Goal: Communication & Community: Participate in discussion

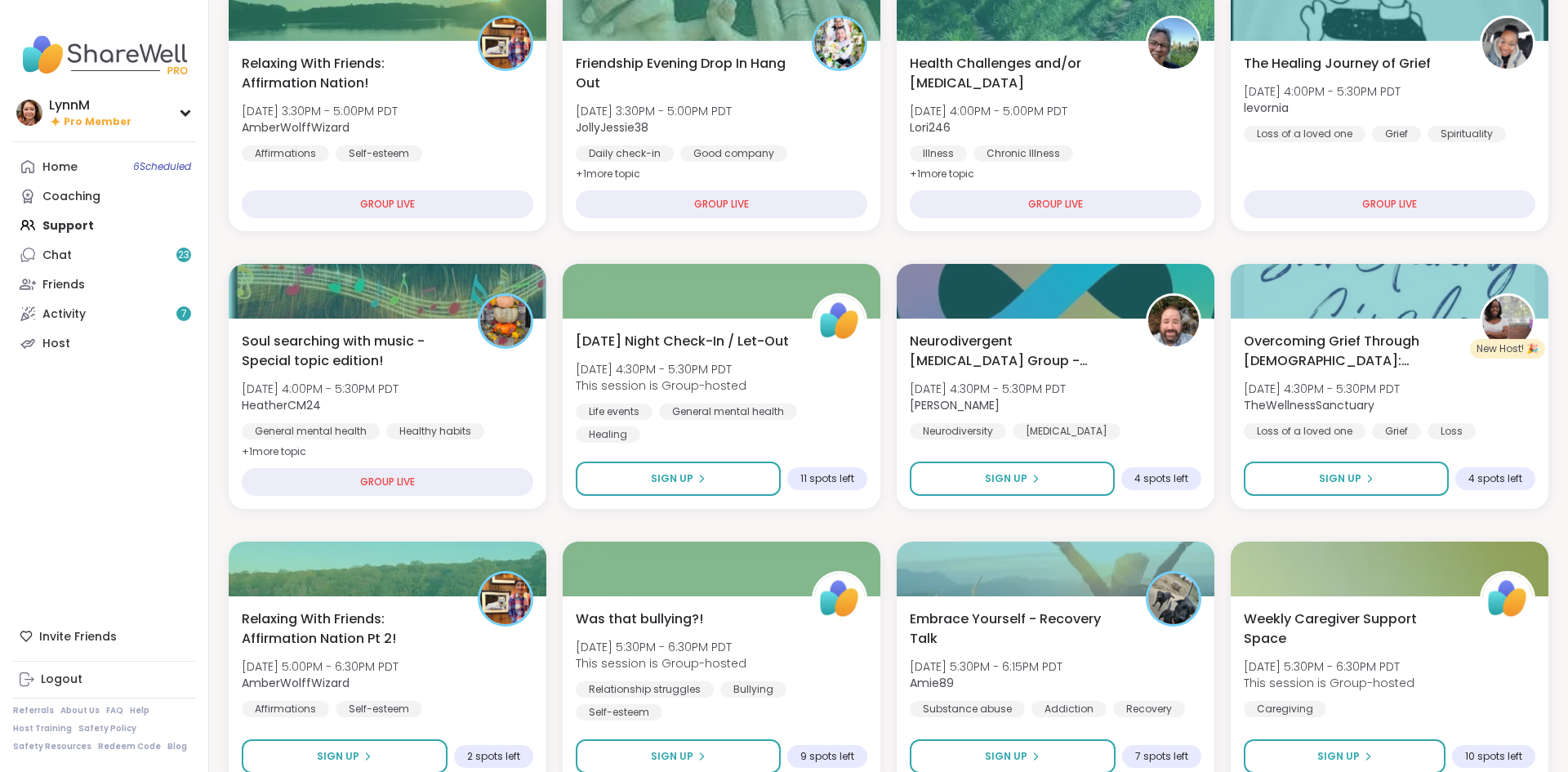
scroll to position [253, 0]
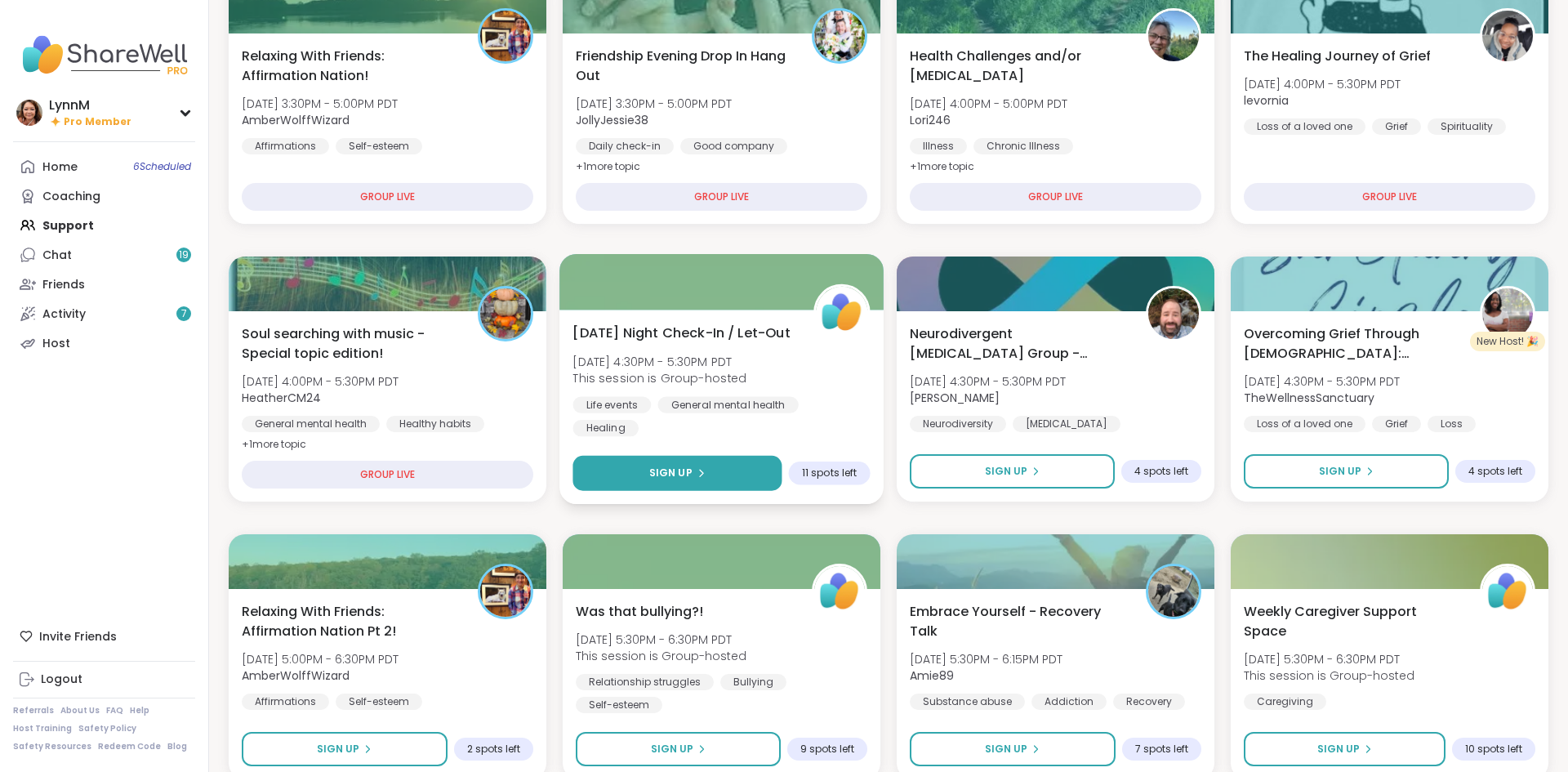
click at [684, 475] on span "Sign Up" at bounding box center [671, 473] width 43 height 15
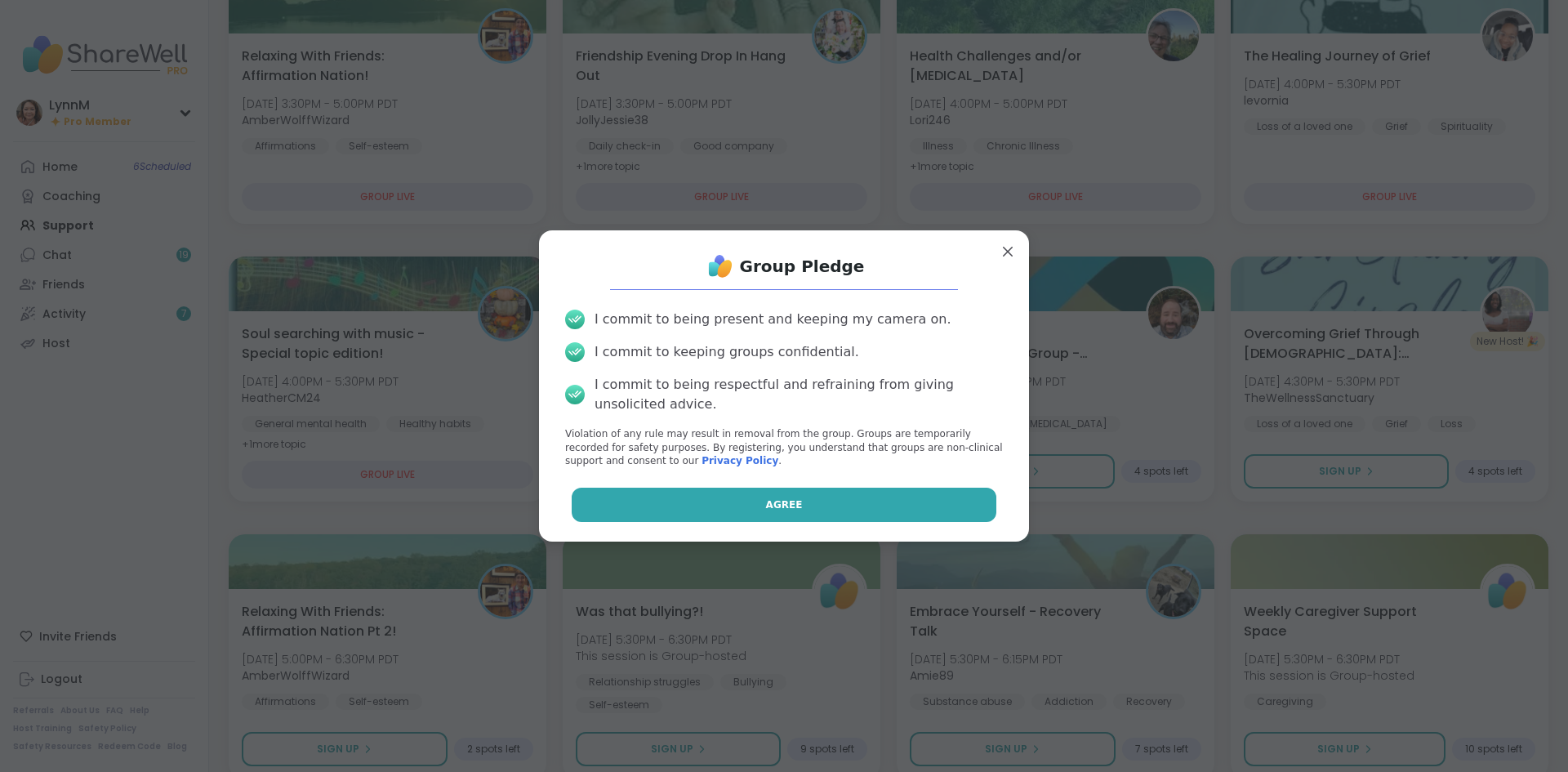
click at [751, 506] on button "Agree" at bounding box center [784, 505] width 425 height 34
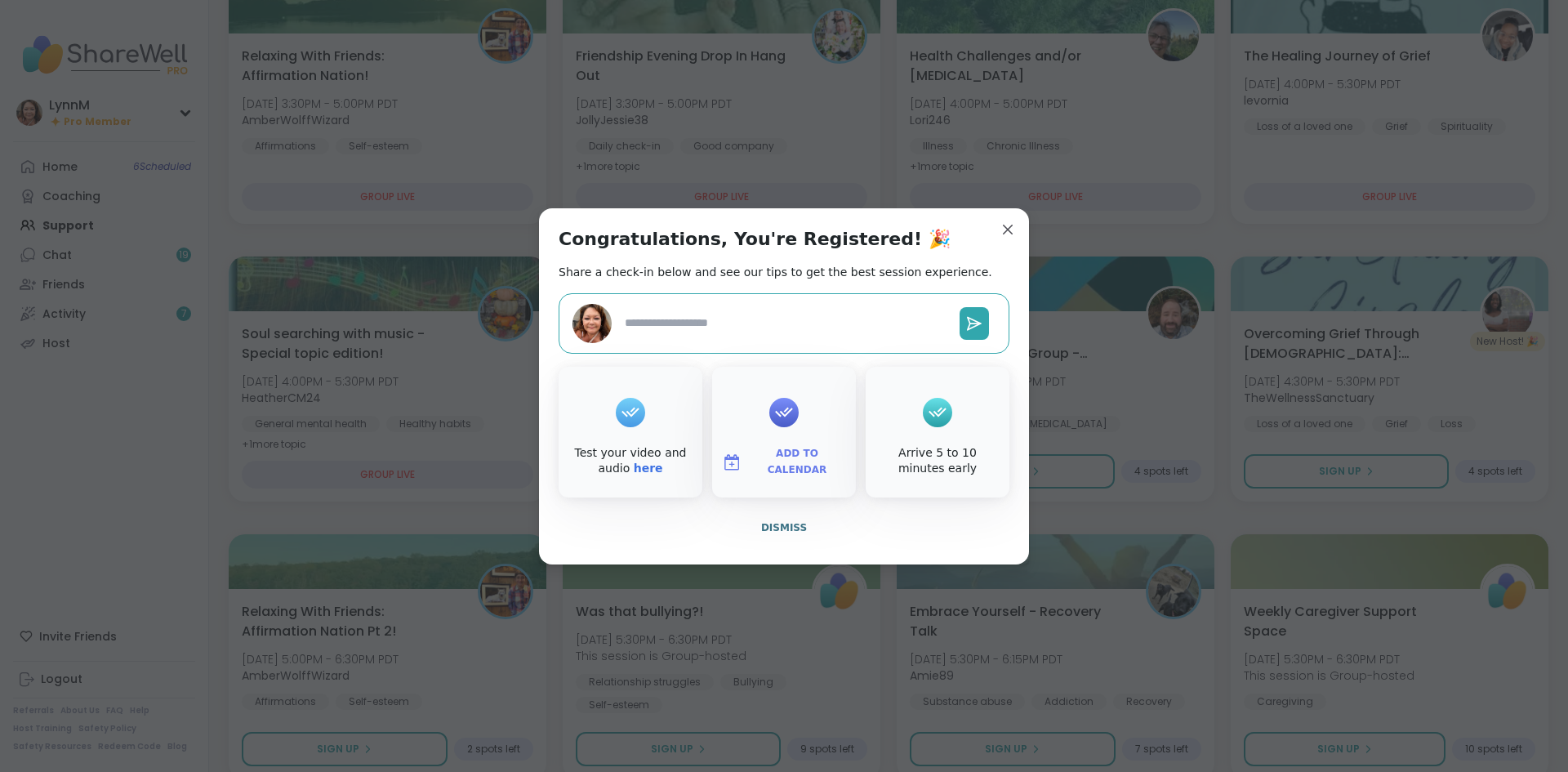
type textarea "*"
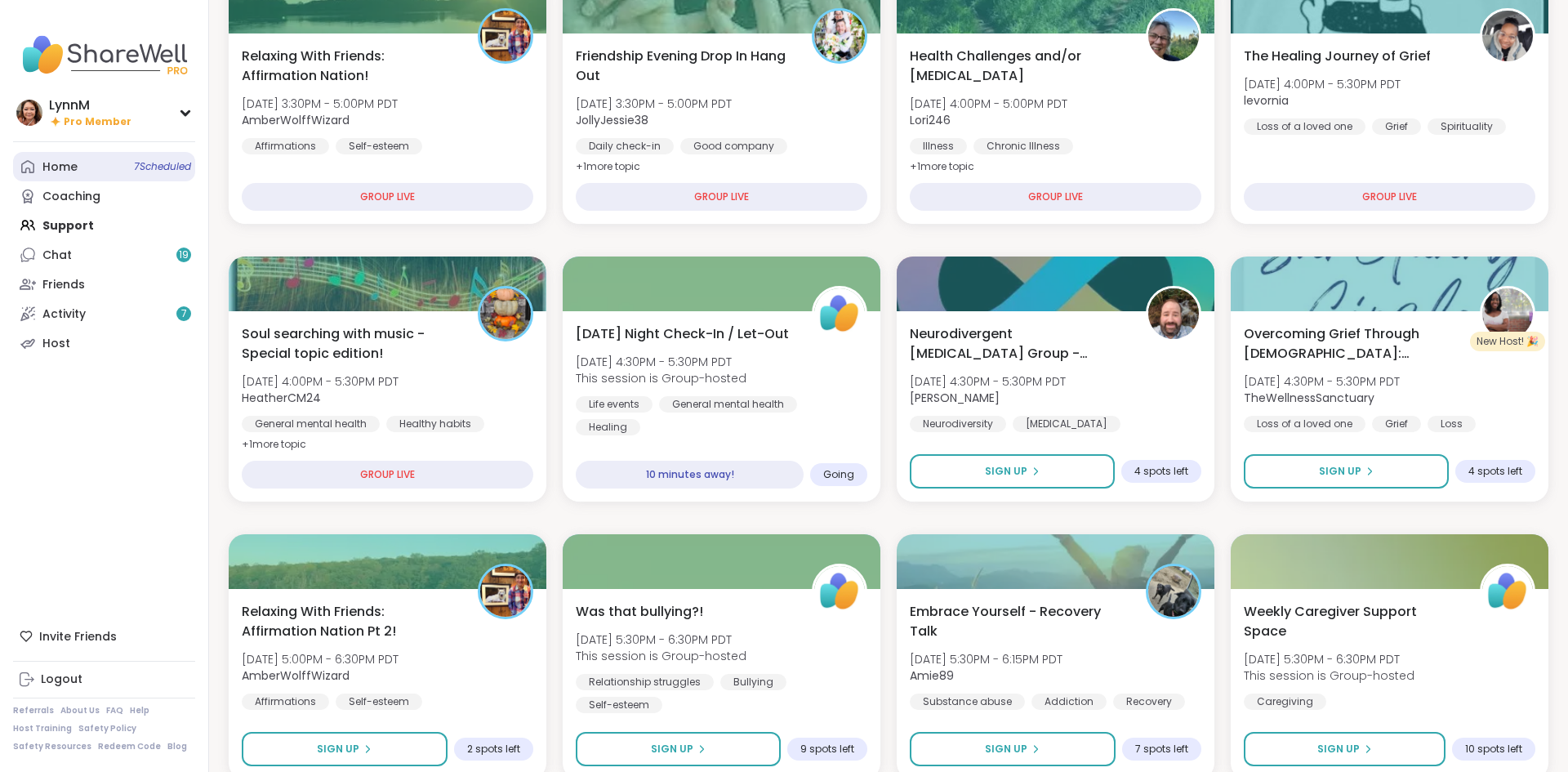
click at [95, 171] on link "Home 7 Scheduled" at bounding box center [104, 167] width 182 height 29
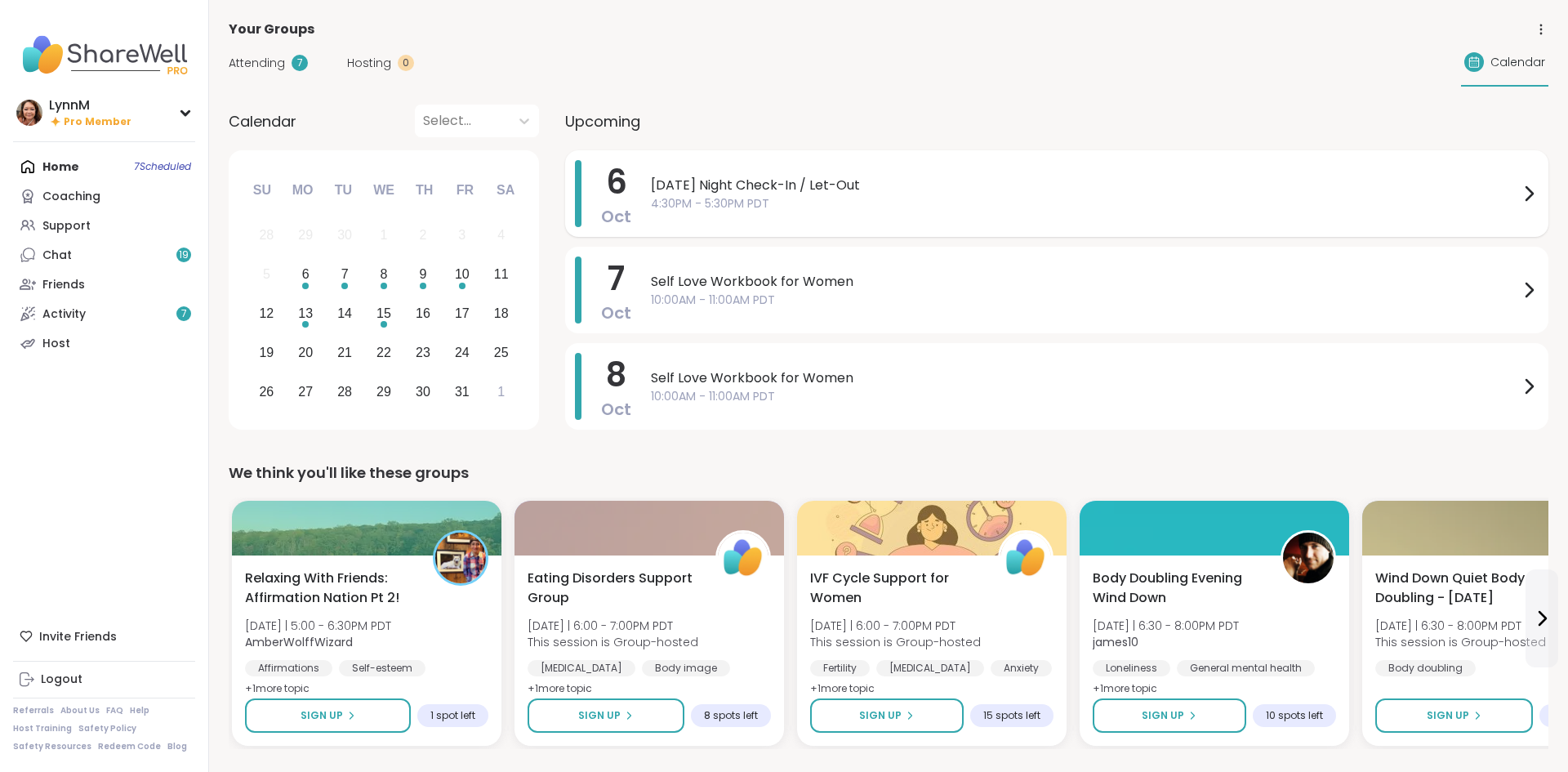
click at [1526, 196] on icon at bounding box center [1528, 193] width 20 height 20
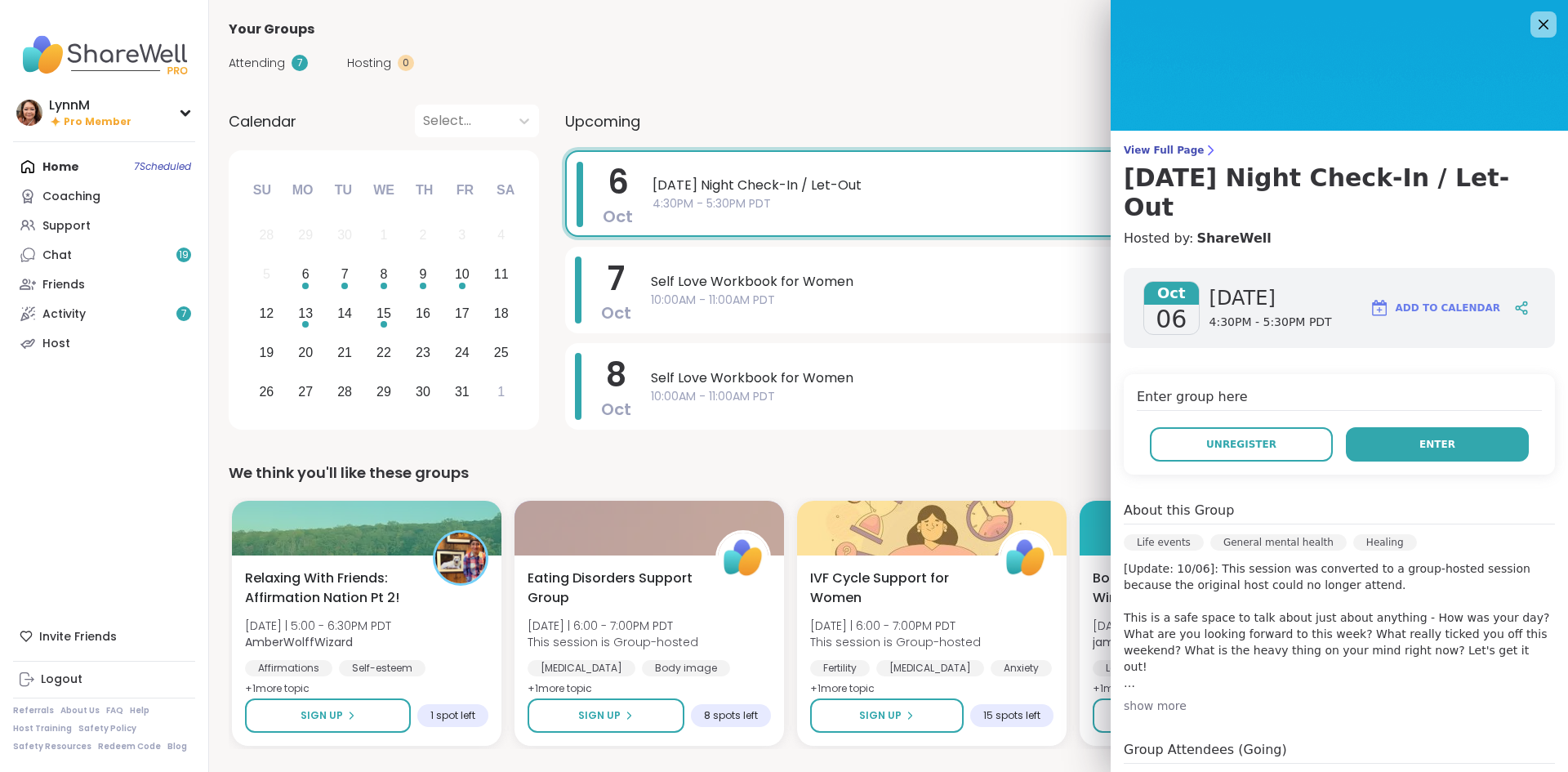
click at [1390, 427] on button "Enter" at bounding box center [1437, 444] width 183 height 34
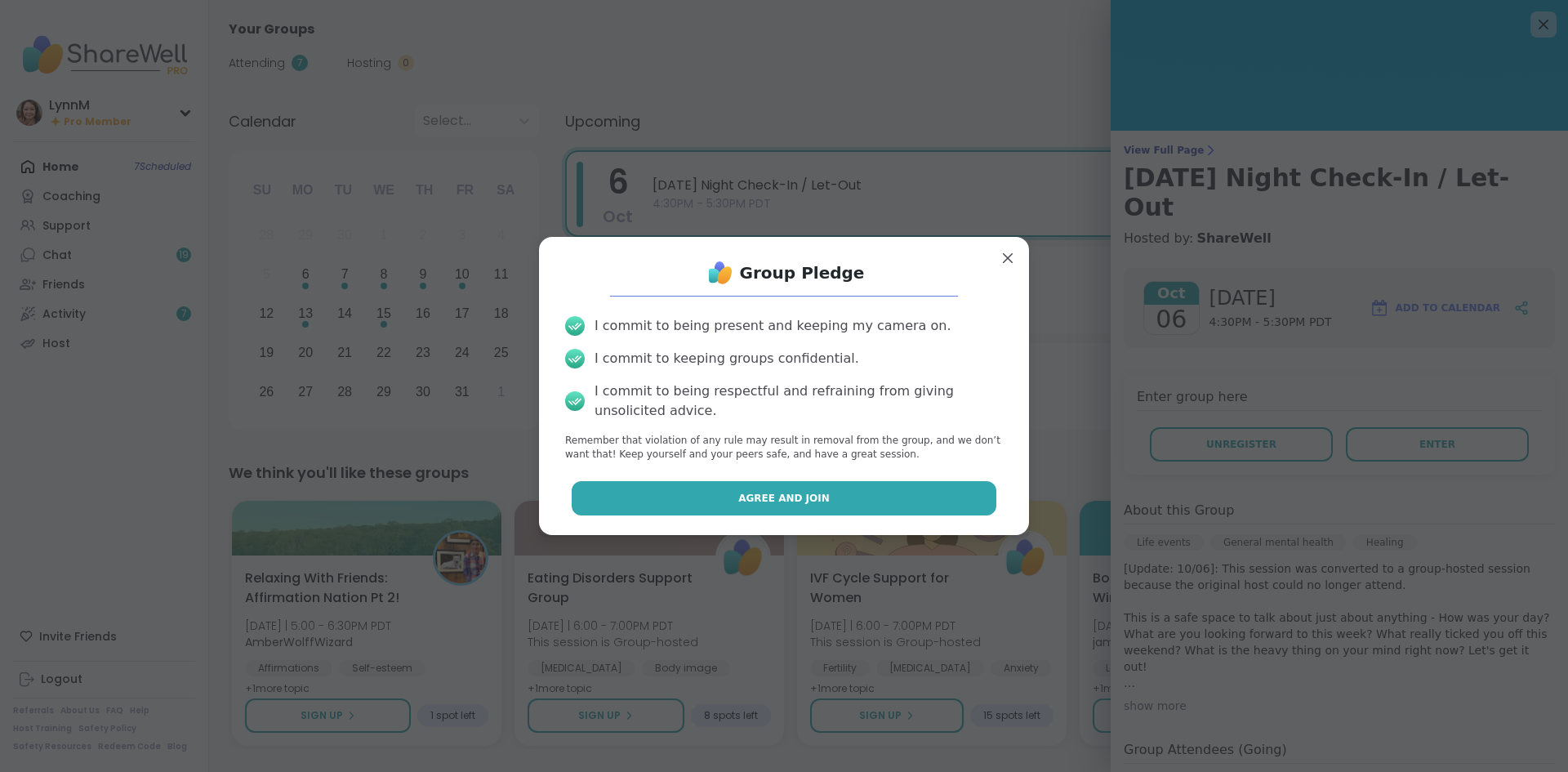
click at [870, 502] on button "Agree and Join" at bounding box center [784, 499] width 425 height 34
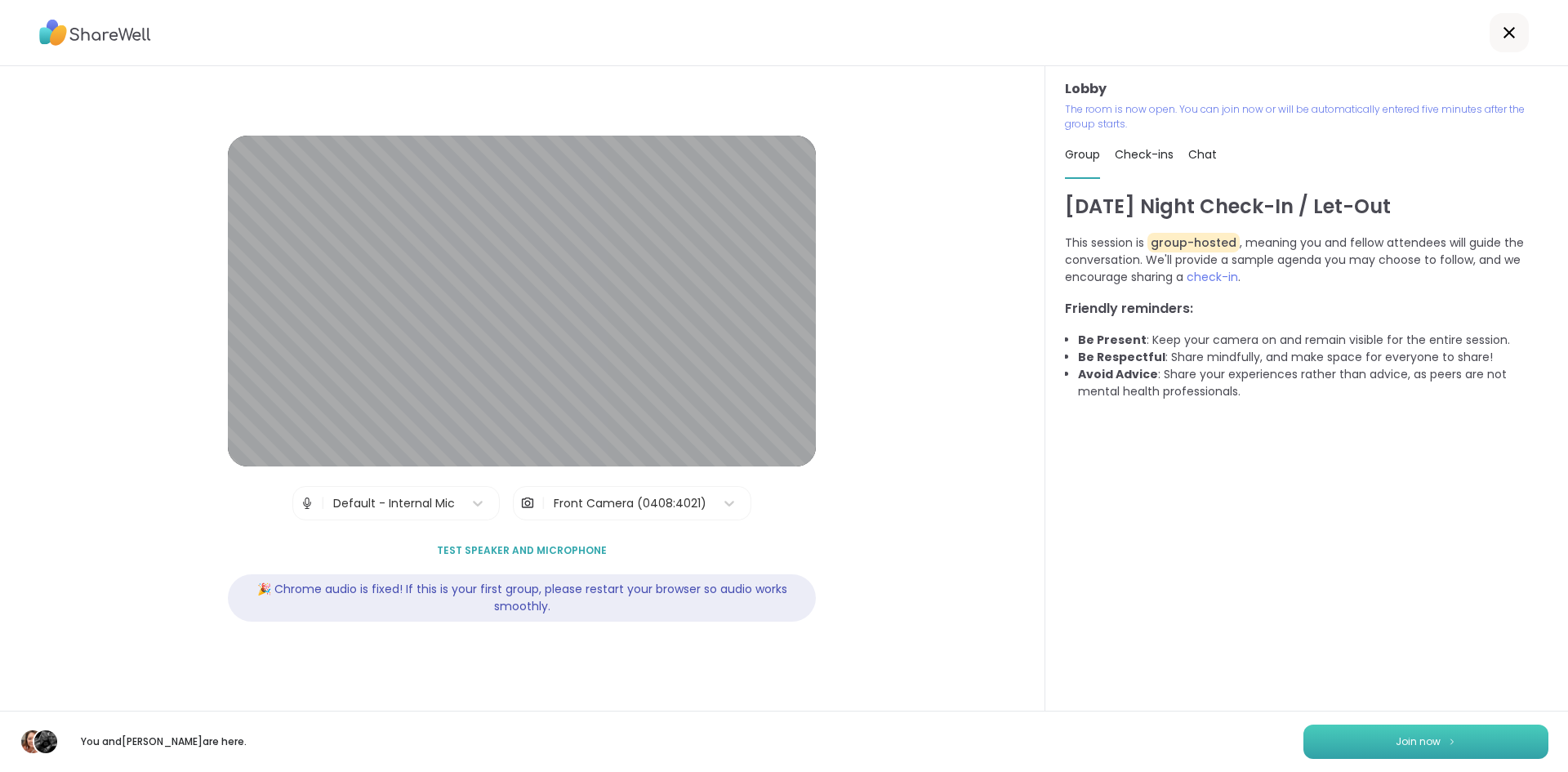
click at [1389, 747] on button "Join now" at bounding box center [1425, 742] width 245 height 34
